Goal: Task Accomplishment & Management: Manage account settings

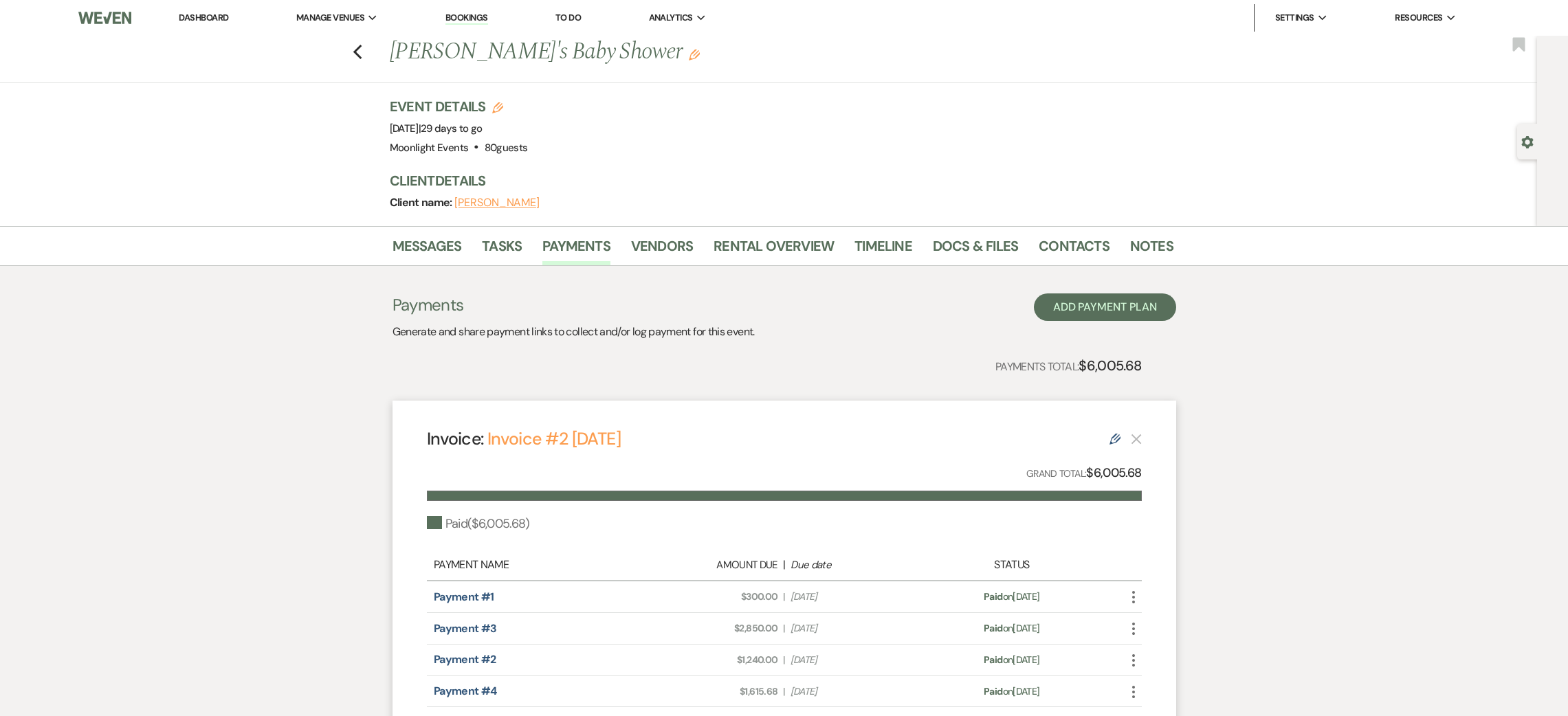
click at [362, 53] on use "button" at bounding box center [356, 52] width 9 height 15
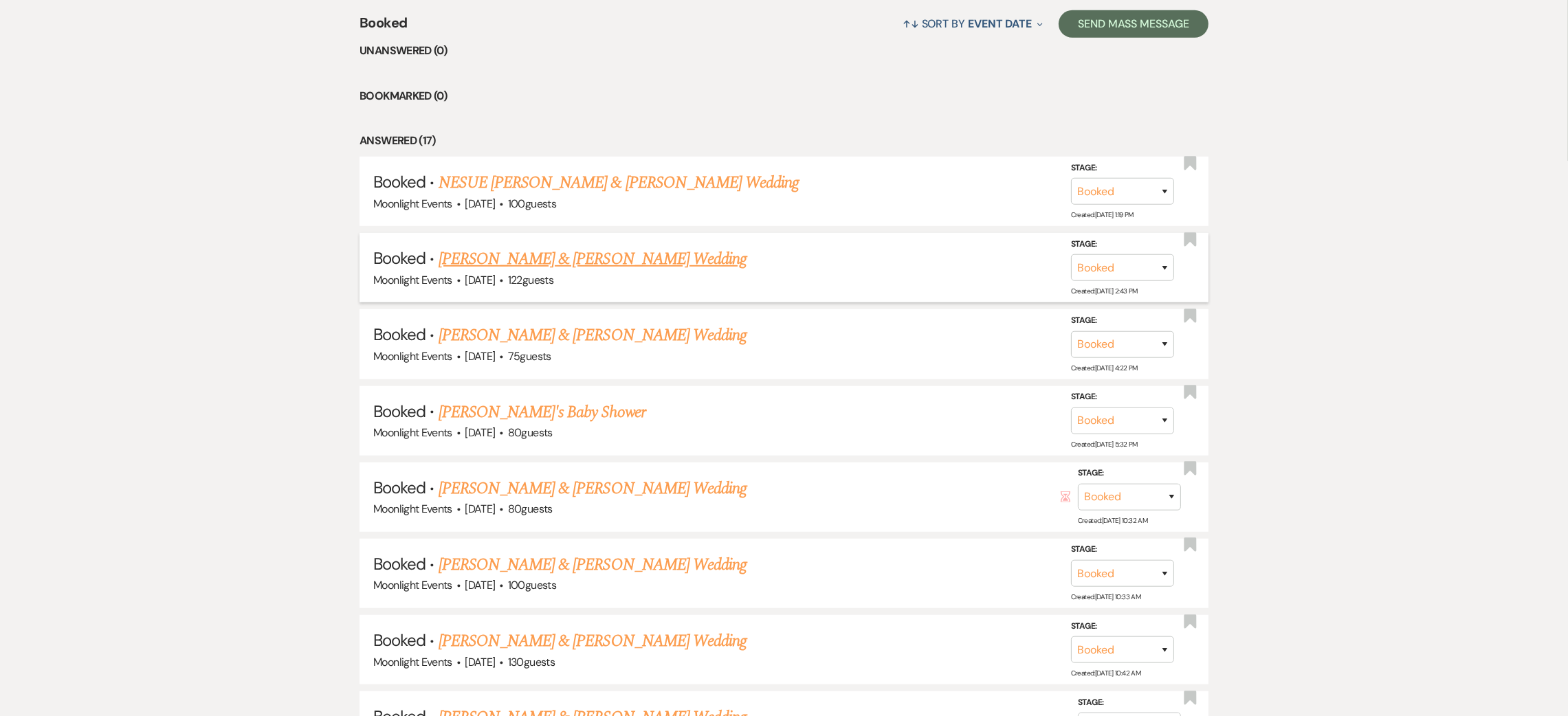
click at [511, 262] on link "[PERSON_NAME] & [PERSON_NAME] Wedding" at bounding box center [592, 260] width 308 height 25
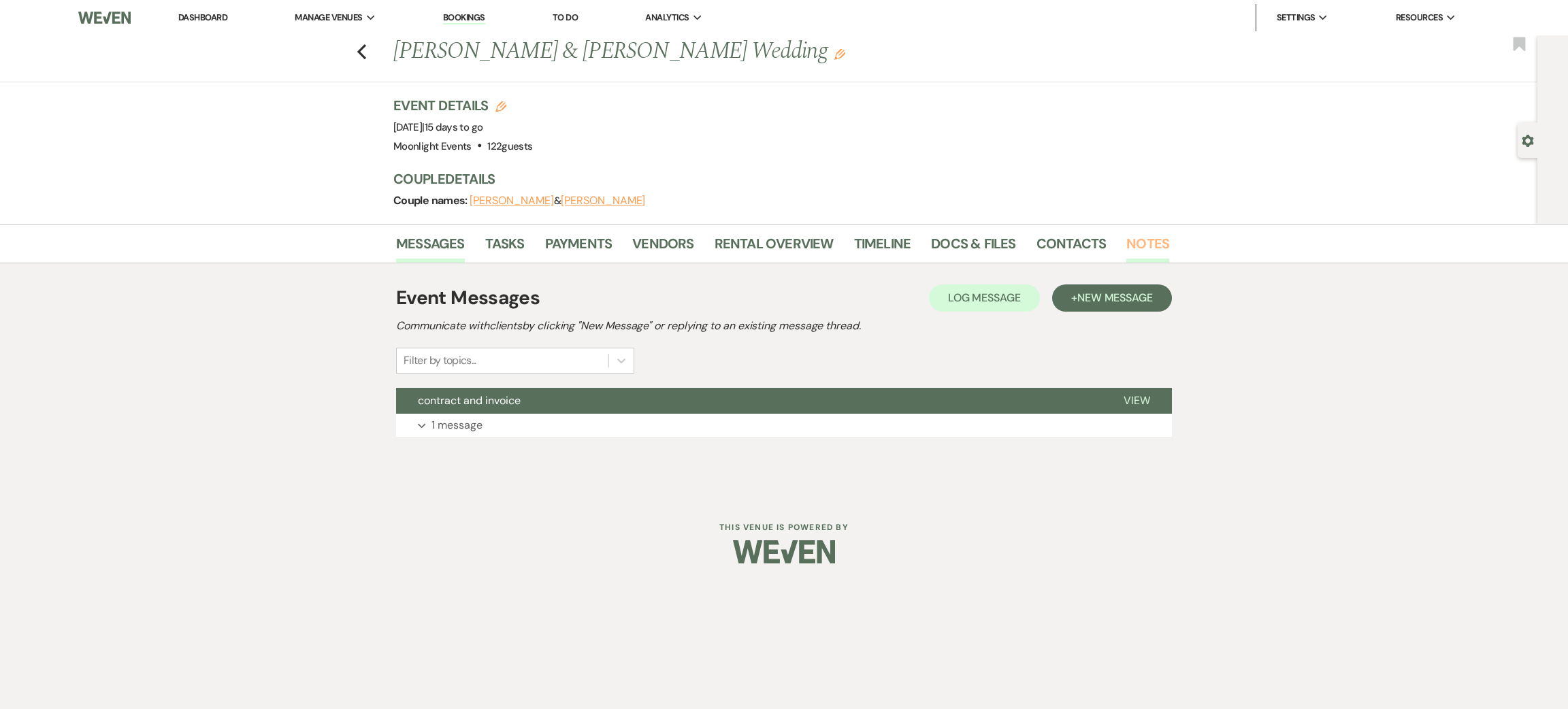
drag, startPoint x: 1112, startPoint y: 242, endPoint x: 1141, endPoint y: 240, distance: 29.1
click at [1118, 242] on li "Contacts" at bounding box center [1081, 246] width 91 height 33
click at [1142, 240] on link "Notes" at bounding box center [1148, 248] width 43 height 30
